Goal: Information Seeking & Learning: Learn about a topic

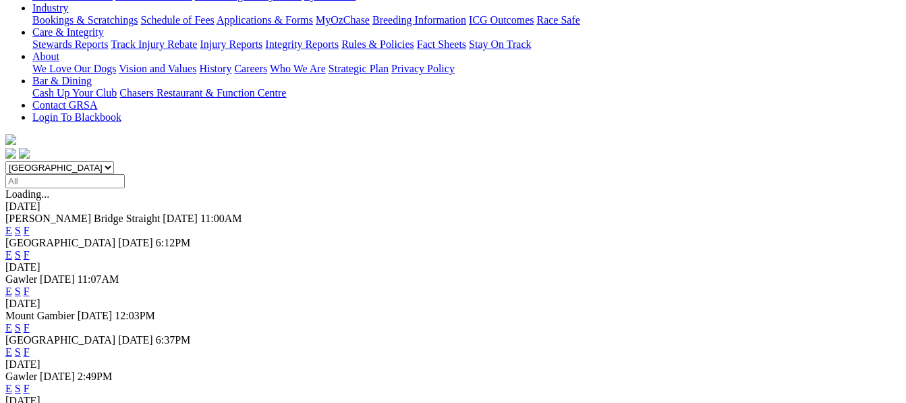
scroll to position [368, 0]
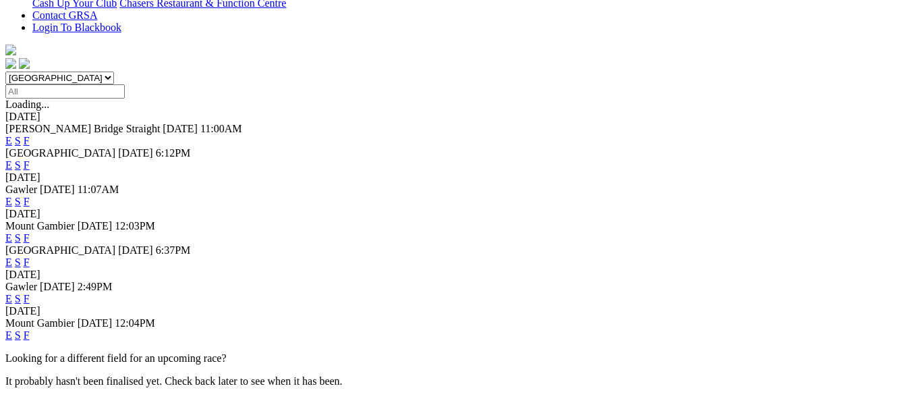
click at [30, 256] on link "F" at bounding box center [27, 261] width 6 height 11
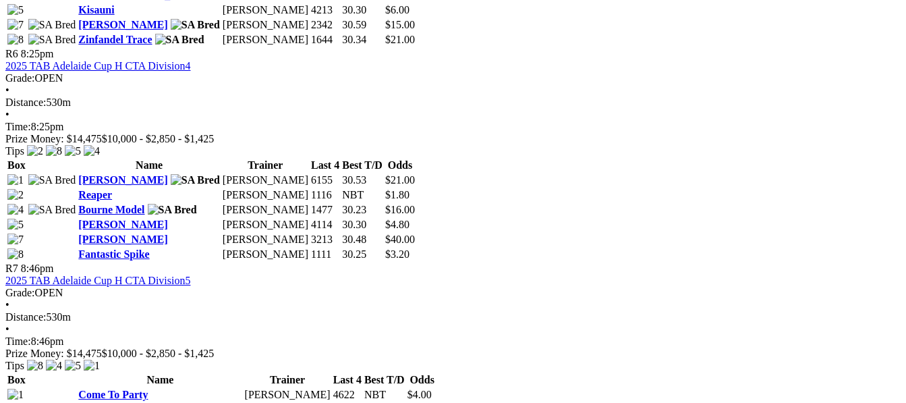
scroll to position [1807, 0]
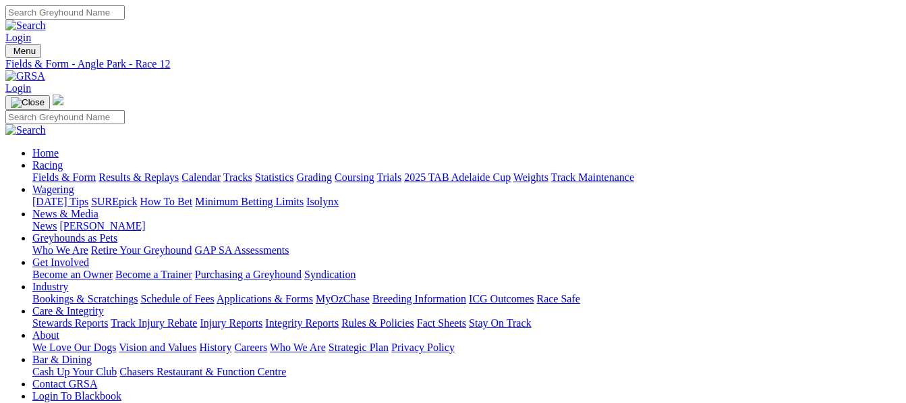
click at [45, 70] on img at bounding box center [25, 76] width 40 height 12
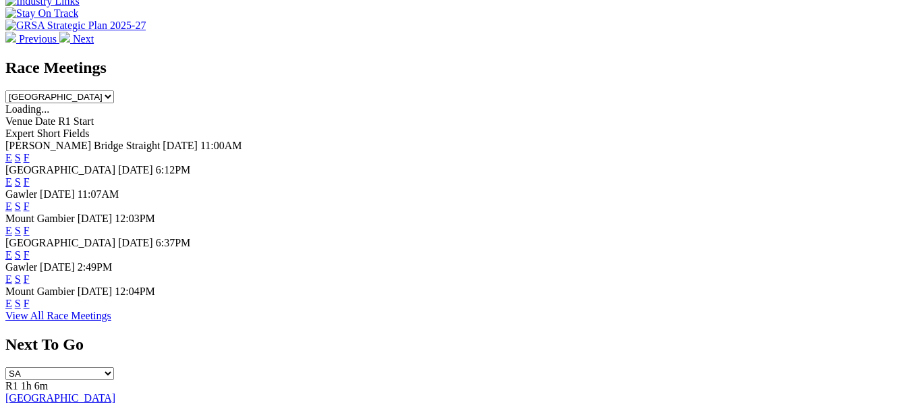
scroll to position [611, 0]
